Goal: Task Accomplishment & Management: Use online tool/utility

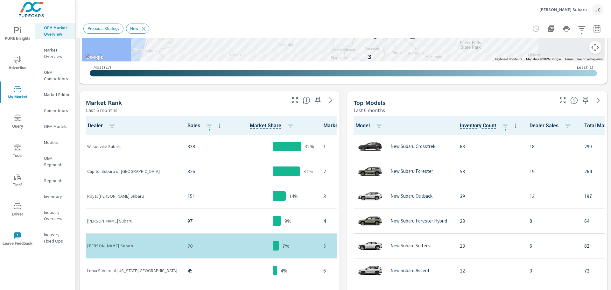
scroll to position [303, 0]
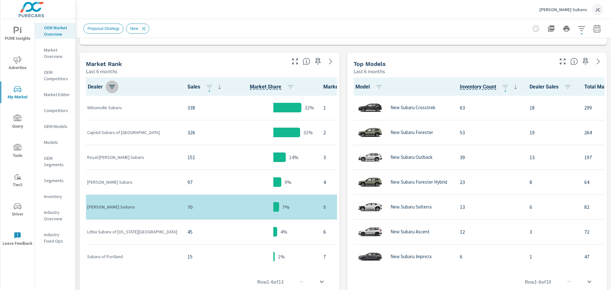
click at [116, 90] on icon "button" at bounding box center [112, 87] width 8 height 8
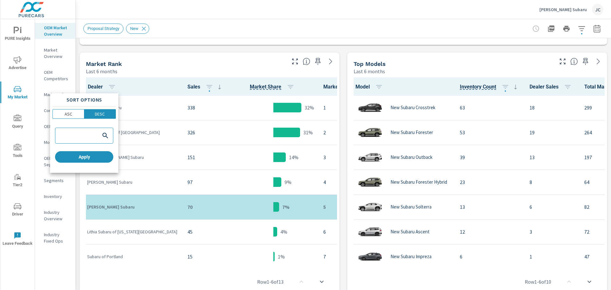
click at [172, 90] on div at bounding box center [305, 145] width 611 height 290
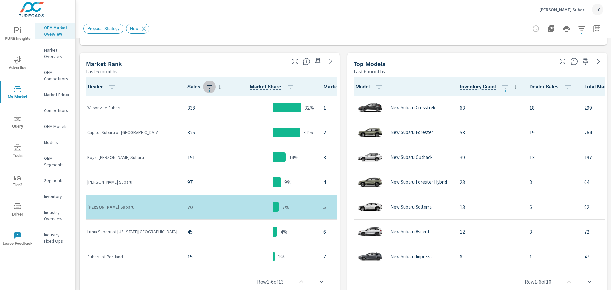
click at [206, 90] on icon "button" at bounding box center [210, 87] width 8 height 8
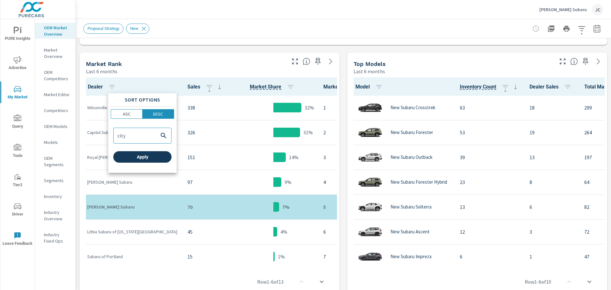
type input "city"
click at [157, 158] on span "Apply" at bounding box center [142, 157] width 53 height 6
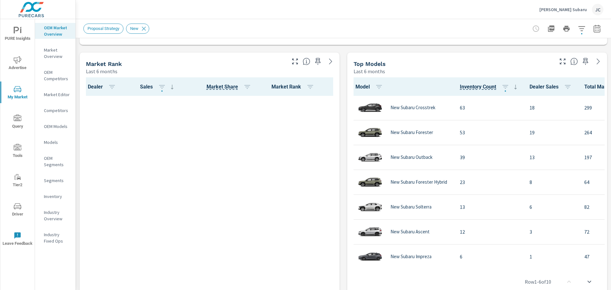
drag, startPoint x: 67, startPoint y: 1, endPoint x: 133, endPoint y: 131, distance: 145.7
click at [133, 131] on div "Dealer Sales Market Share Market Rank" at bounding box center [209, 190] width 255 height 226
click at [171, 84] on icon at bounding box center [172, 87] width 8 height 8
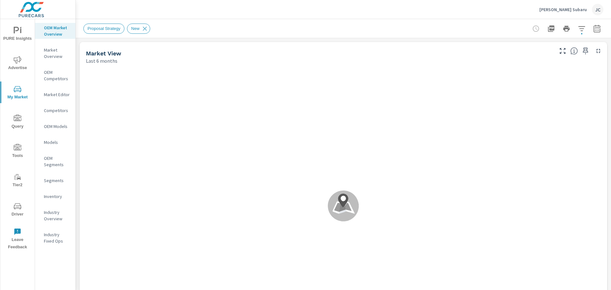
scroll to position [0, 0]
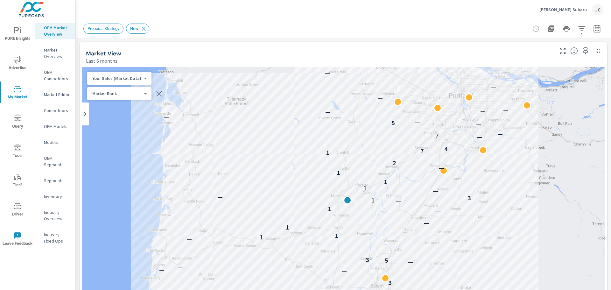
click at [135, 91] on body "PURE Insights Advertise My Market Query Tools Tier2 Driver Leave Feedback OEM M…" at bounding box center [305, 145] width 611 height 290
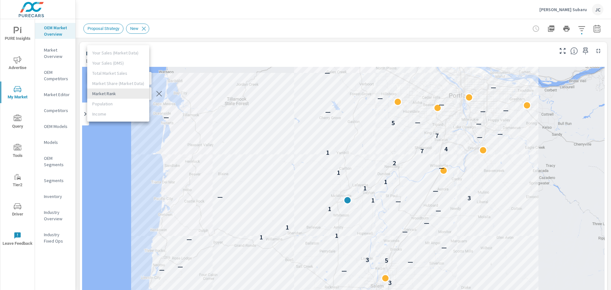
click at [166, 52] on div at bounding box center [305, 145] width 611 height 290
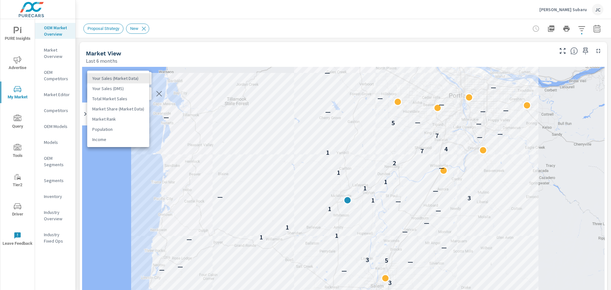
click at [141, 79] on body "PURE Insights Advertise My Market Query Tools Tier2 Driver Leave Feedback OEM M…" at bounding box center [305, 145] width 611 height 290
click at [182, 52] on div at bounding box center [305, 145] width 611 height 290
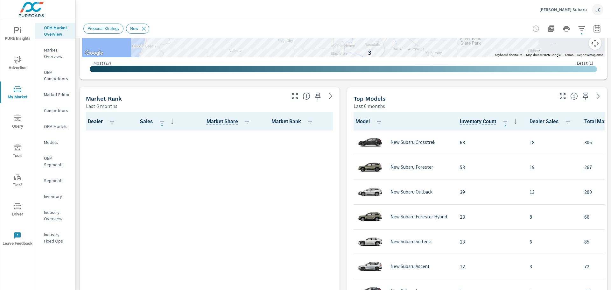
scroll to position [327, 0]
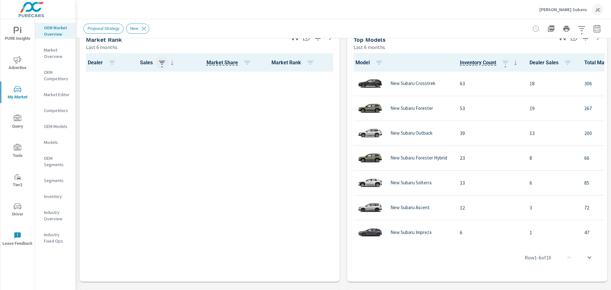
click at [160, 67] on button "button" at bounding box center [162, 62] width 13 height 13
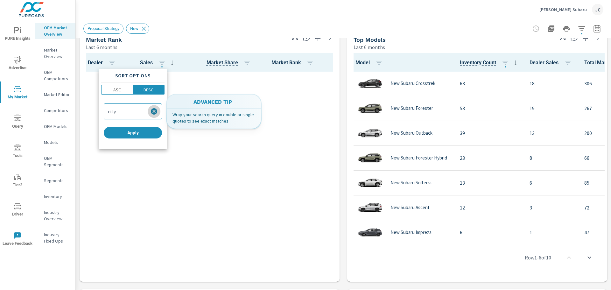
click at [158, 111] on icon "button" at bounding box center [154, 112] width 8 height 8
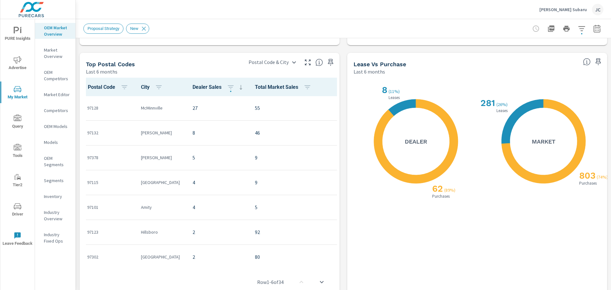
scroll to position [572, 0]
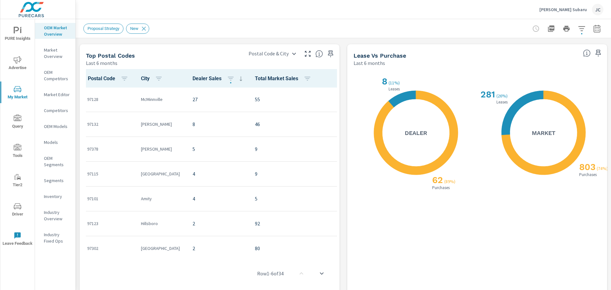
drag, startPoint x: 218, startPoint y: 256, endPoint x: 253, endPoint y: 255, distance: 35.0
click at [253, 255] on div "Row 1 - 6 of 34" at bounding box center [209, 273] width 255 height 38
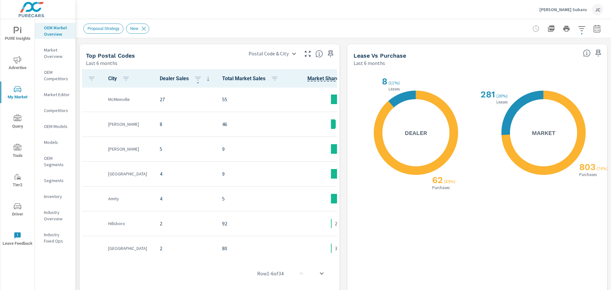
scroll to position [0, 74]
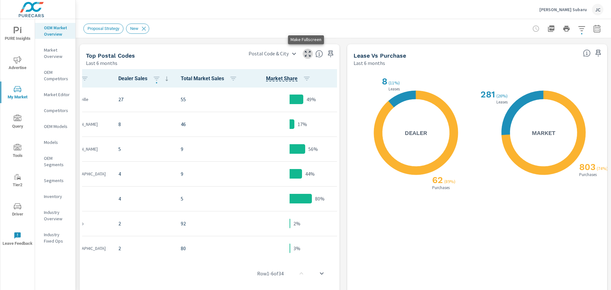
click at [305, 55] on icon "button" at bounding box center [308, 54] width 6 height 6
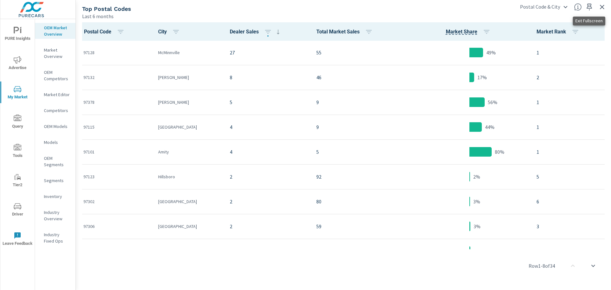
click at [606, 8] on icon "button" at bounding box center [603, 7] width 8 height 8
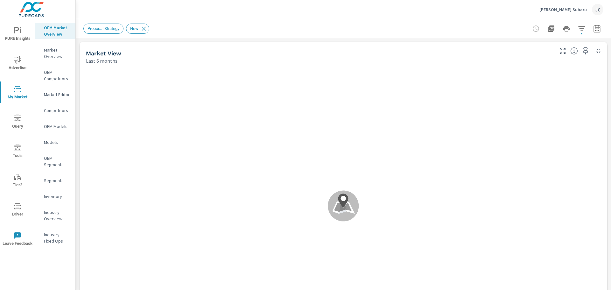
scroll to position [0, 0]
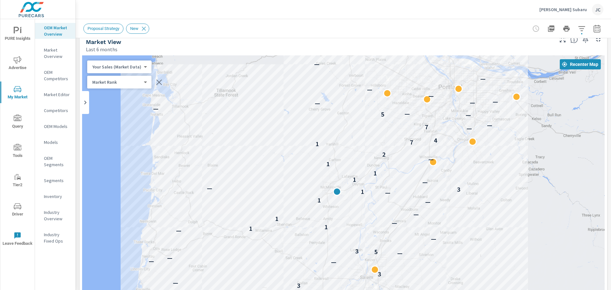
scroll to position [11, 0]
